Goal: Information Seeking & Learning: Learn about a topic

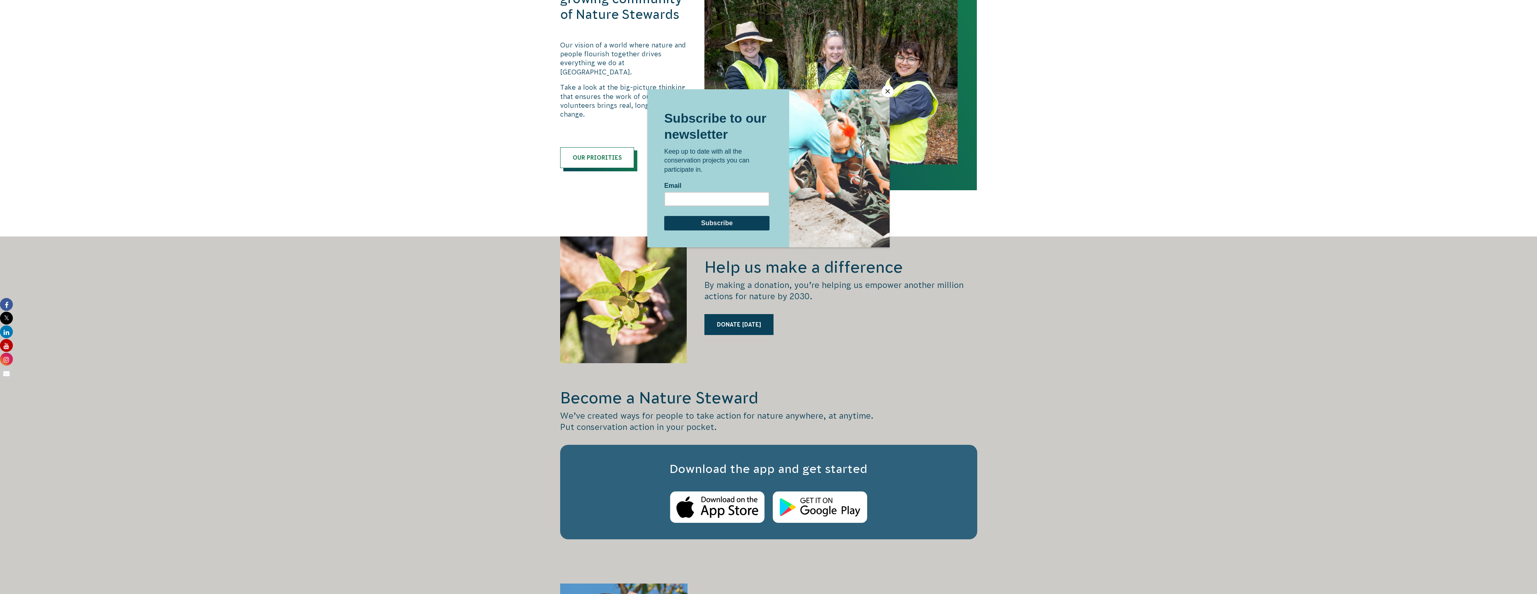
scroll to position [1085, 0]
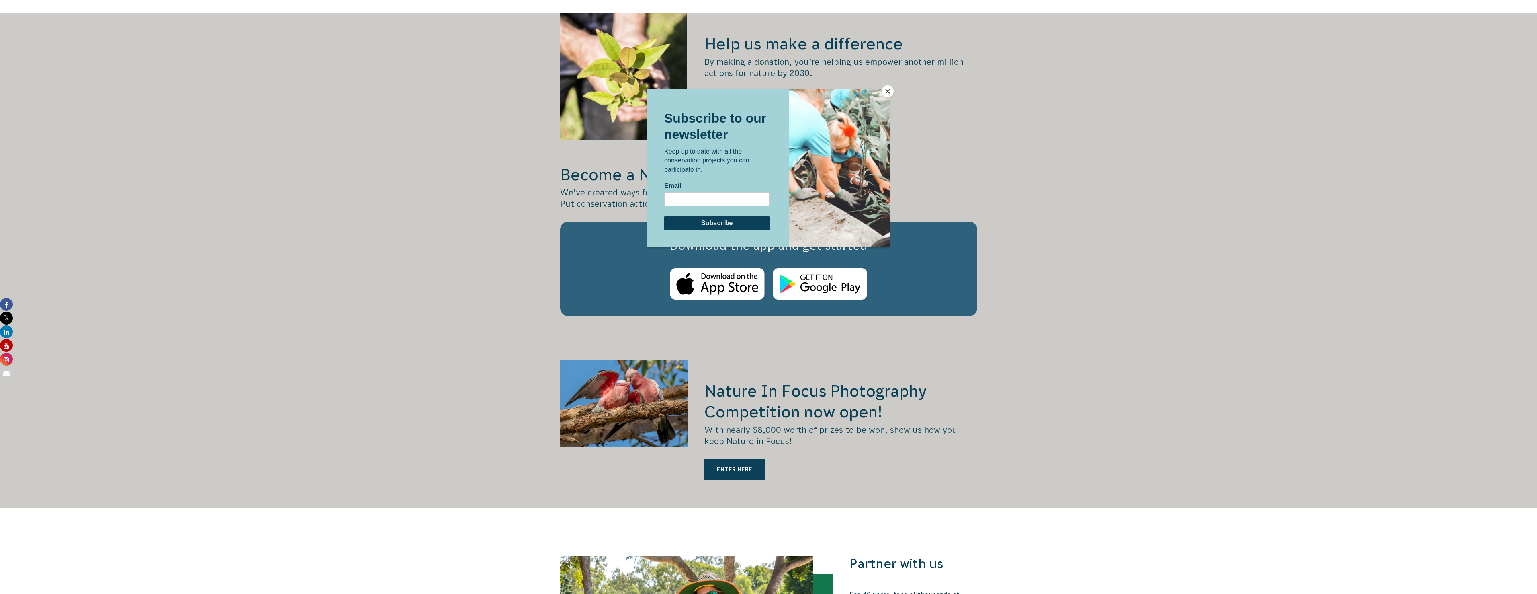
click at [881, 93] on div at bounding box center [839, 168] width 100 height 158
click at [885, 90] on button "Close" at bounding box center [888, 91] width 12 height 12
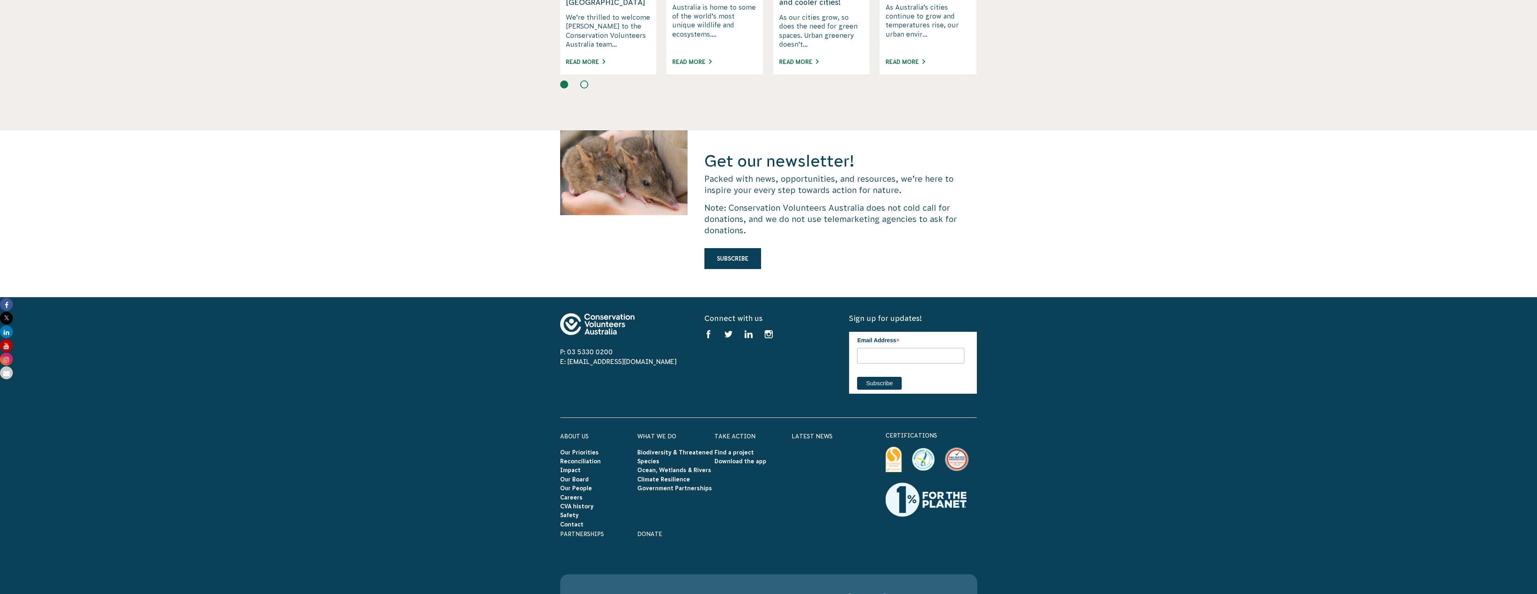
scroll to position [2130, 0]
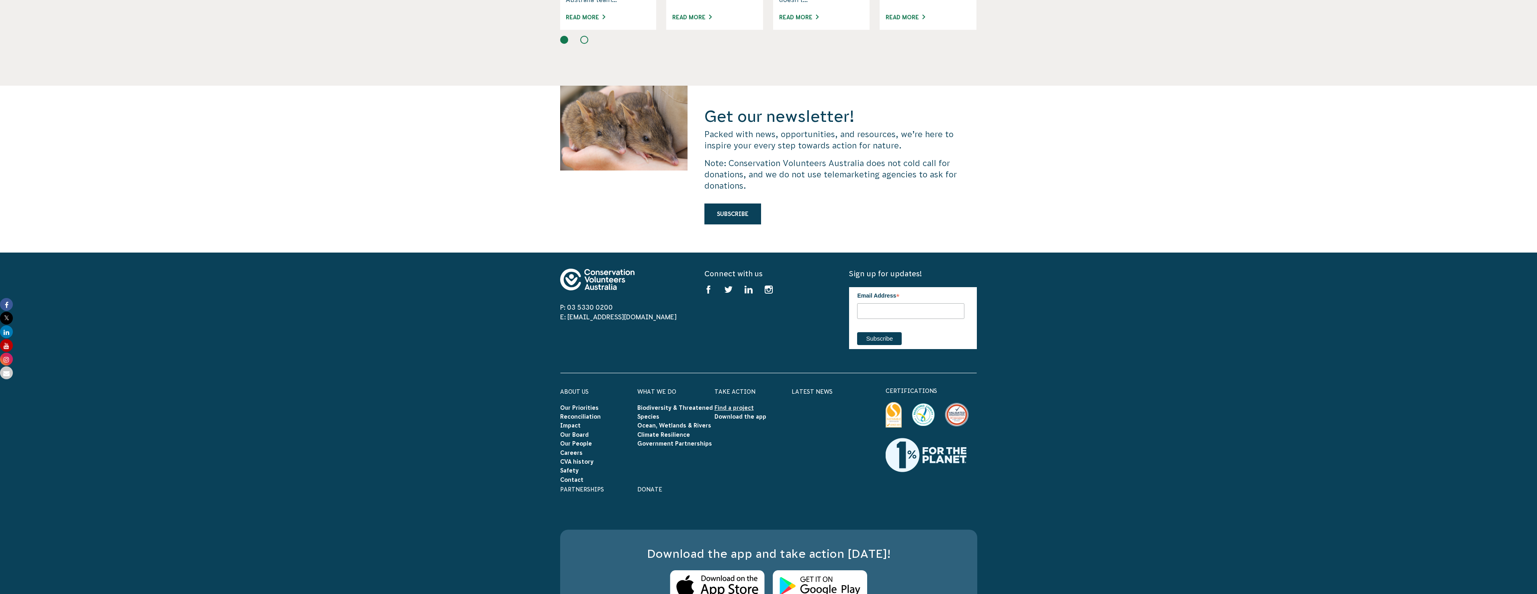
click at [735, 404] on link "Find a project" at bounding box center [734, 407] width 39 height 6
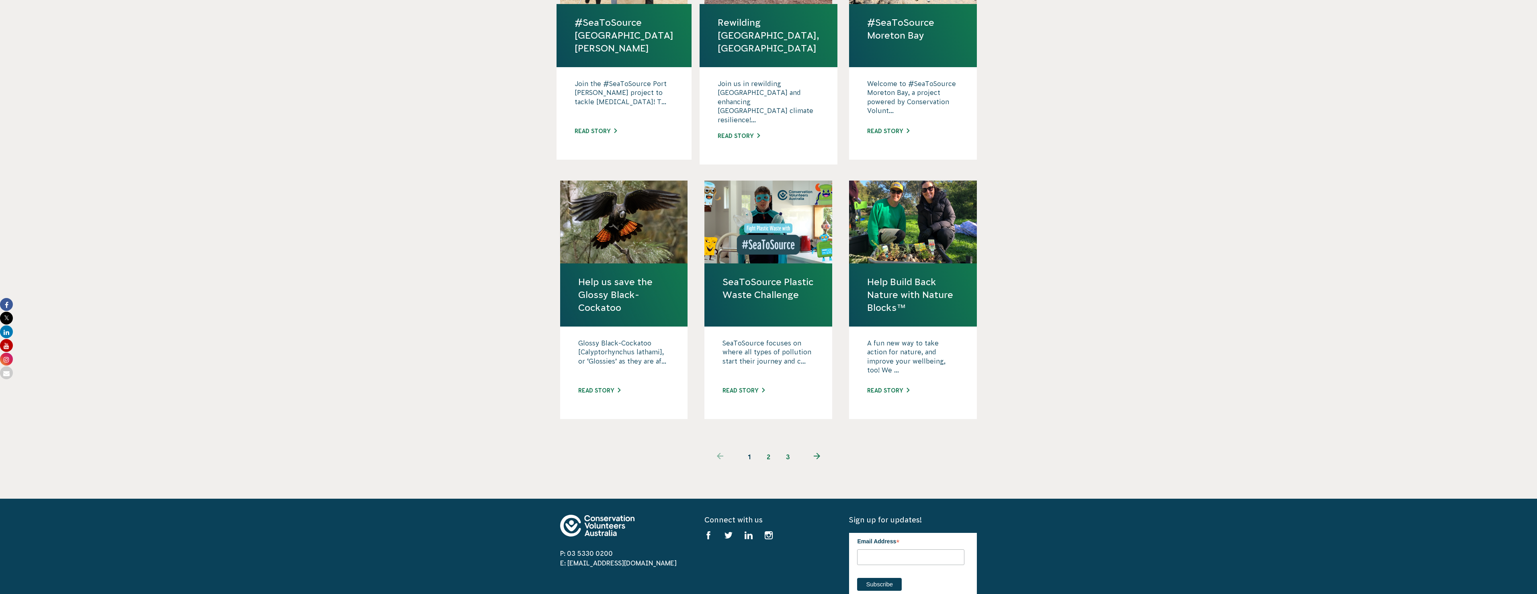
scroll to position [402, 0]
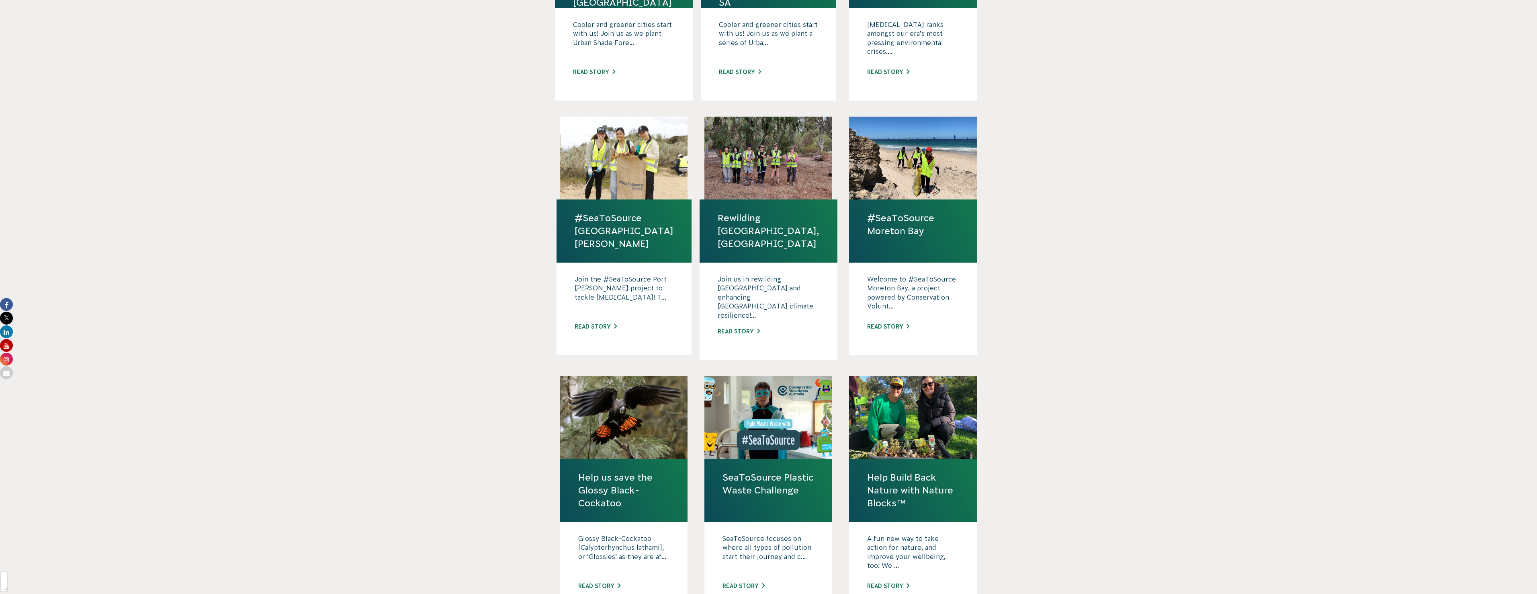
click at [899, 211] on link "#SeaToSource Moreton Bay" at bounding box center [913, 224] width 92 height 26
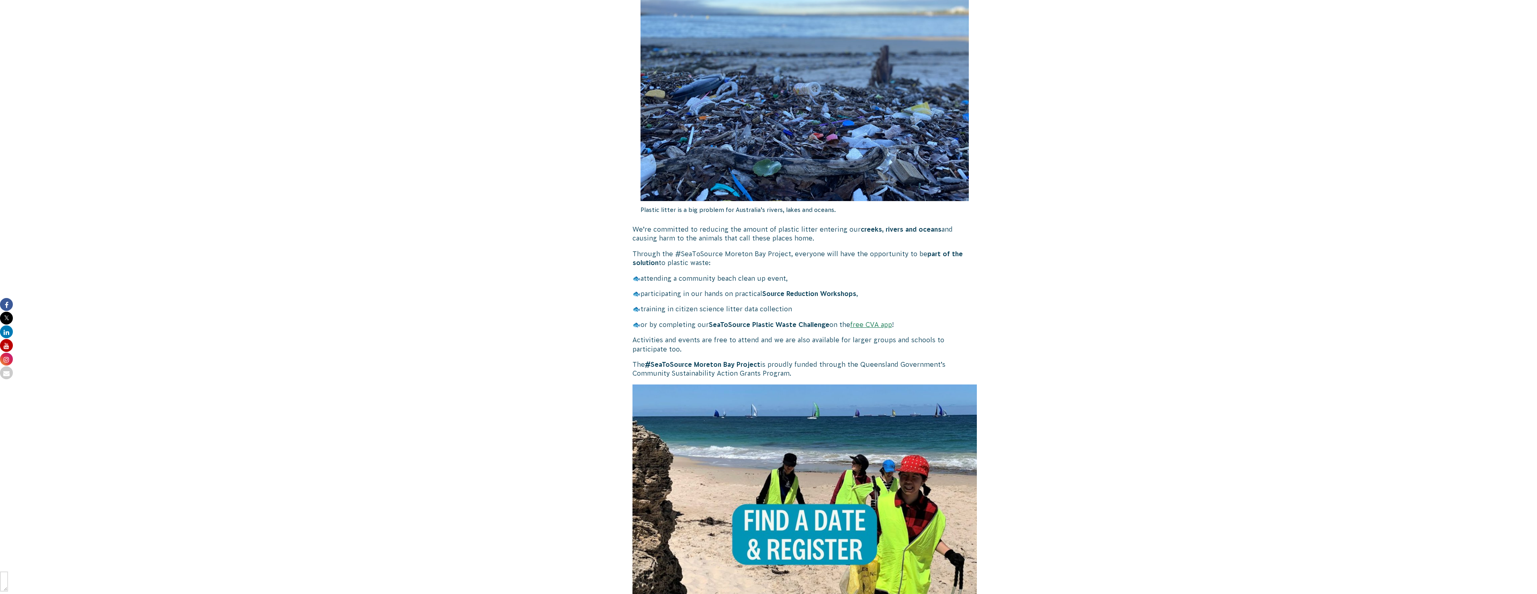
scroll to position [368, 0]
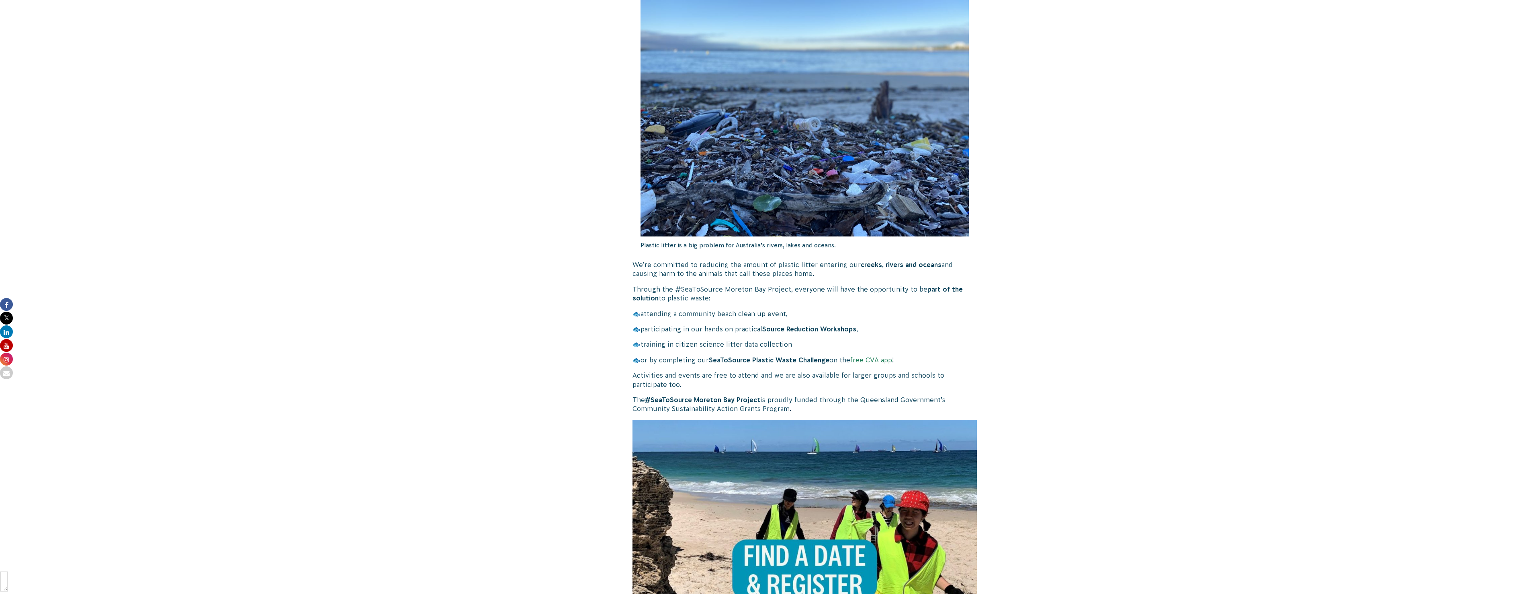
click at [823, 542] on img at bounding box center [805, 592] width 345 height 345
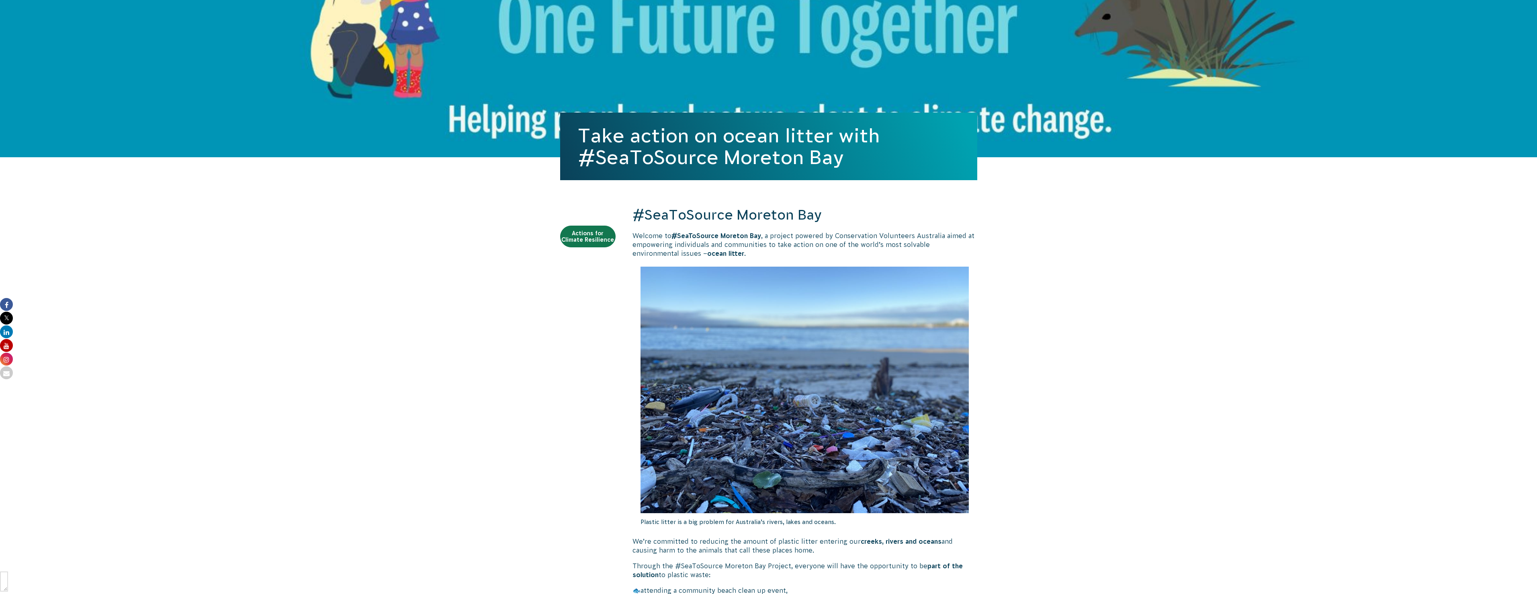
scroll to position [0, 0]
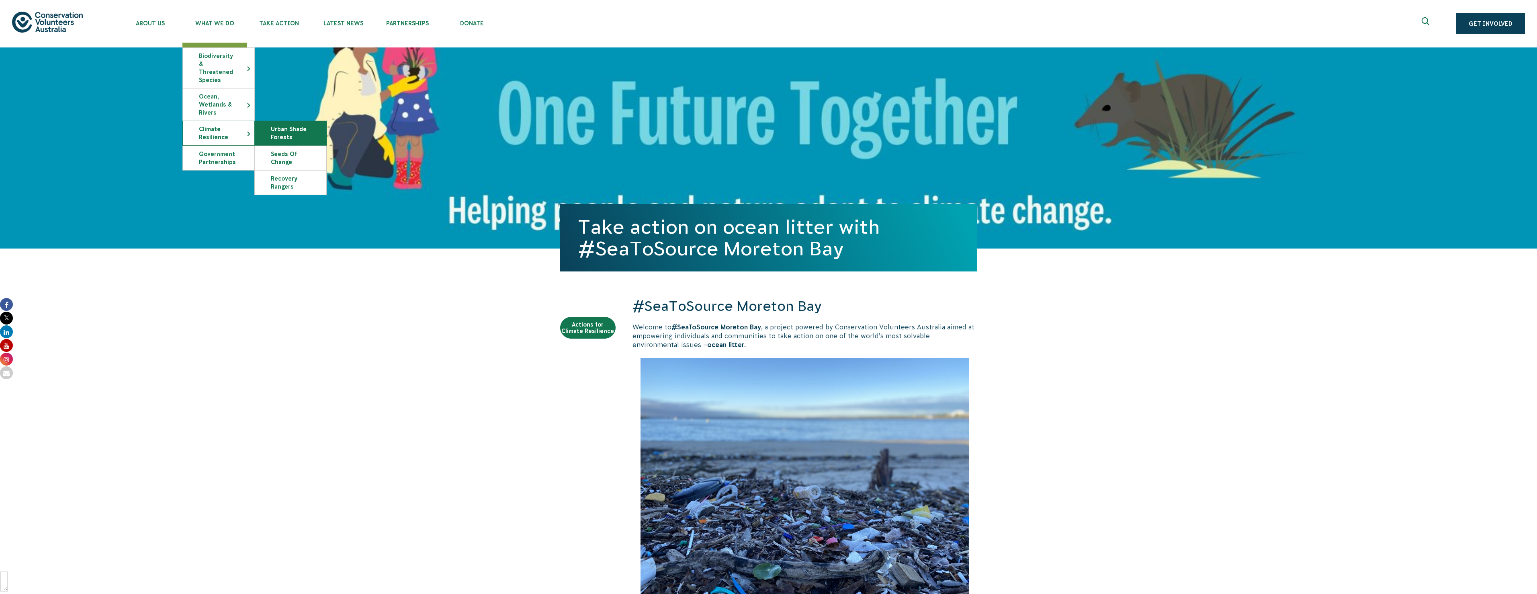
click at [283, 125] on link "Urban Shade Forests" at bounding box center [291, 133] width 72 height 24
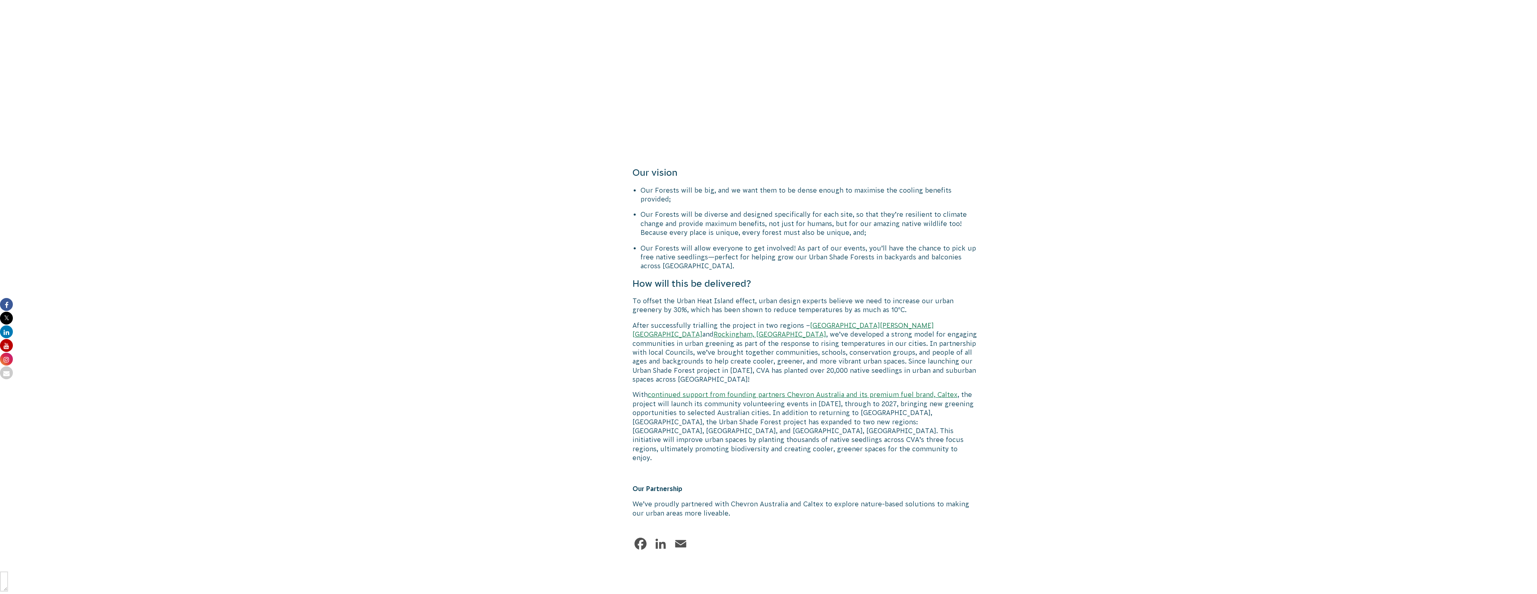
scroll to position [563, 0]
